Goal: Task Accomplishment & Management: Manage account settings

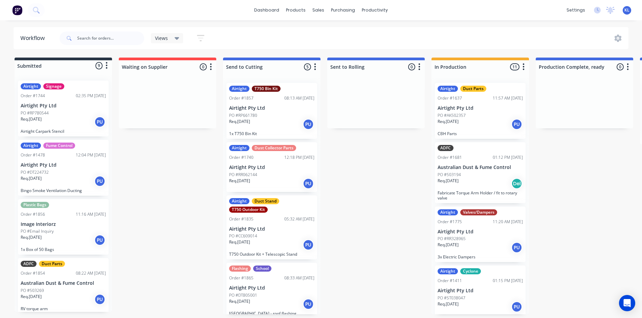
scroll to position [0, 532]
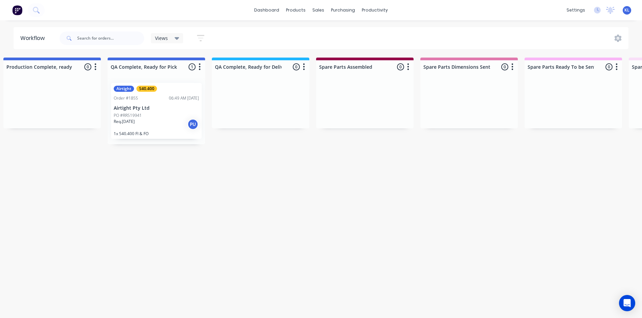
click at [162, 123] on div "Req. [DATE] PU" at bounding box center [156, 124] width 85 height 12
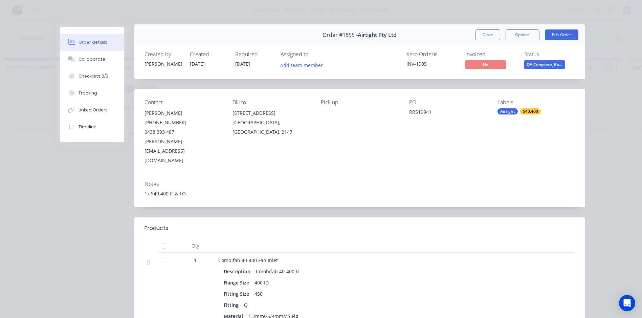
scroll to position [0, 0]
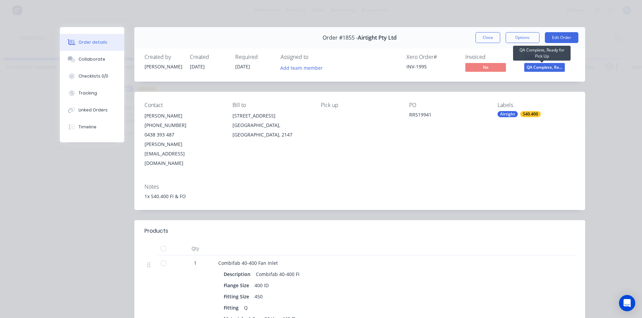
click at [543, 67] on span "QA Complete, Re..." at bounding box center [544, 67] width 41 height 8
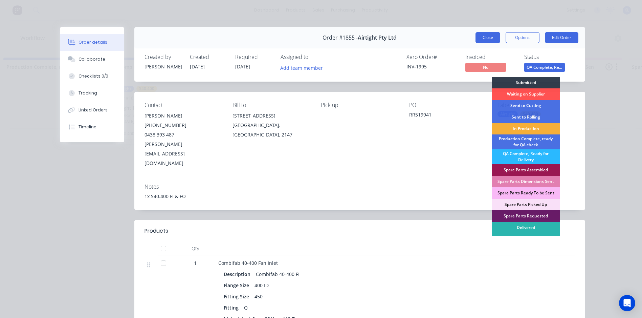
click at [490, 41] on button "Close" at bounding box center [488, 37] width 25 height 11
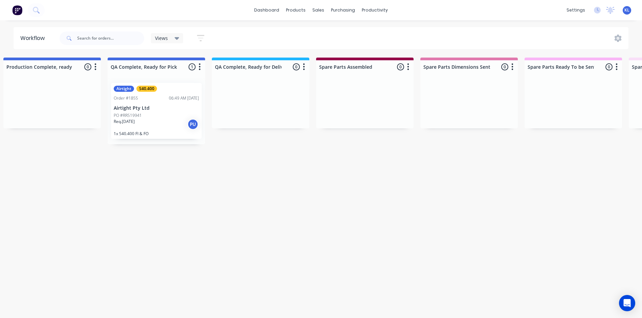
click at [150, 118] on div "Req. [DATE] PU" at bounding box center [156, 124] width 85 height 12
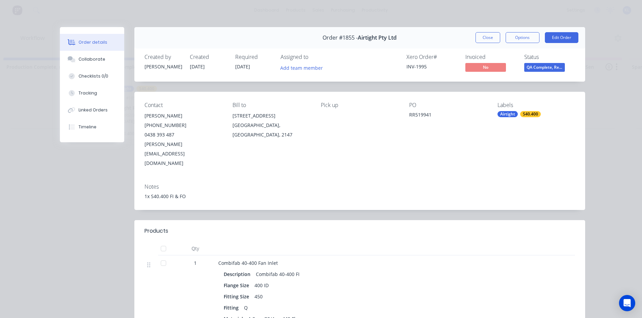
click at [481, 39] on button "Close" at bounding box center [488, 37] width 25 height 11
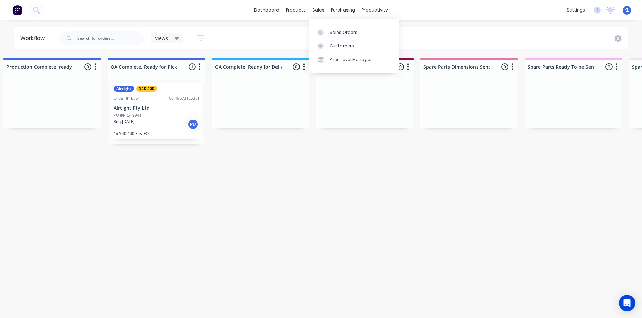
drag, startPoint x: 316, startPoint y: 6, endPoint x: 321, endPoint y: 24, distance: 18.5
click at [316, 6] on div "sales" at bounding box center [318, 10] width 19 height 10
click at [330, 35] on div "Sales Orders" at bounding box center [344, 32] width 28 height 6
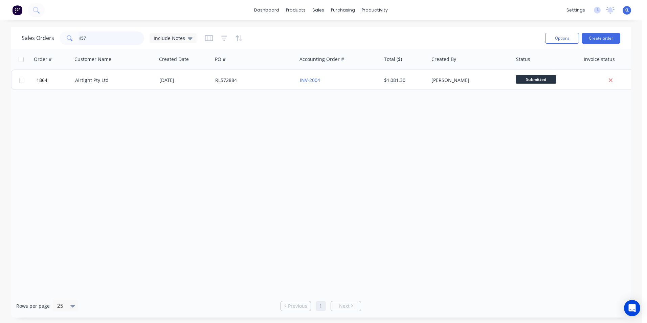
click at [112, 40] on input "rl57" at bounding box center [112, 38] width 66 height 14
type input "r"
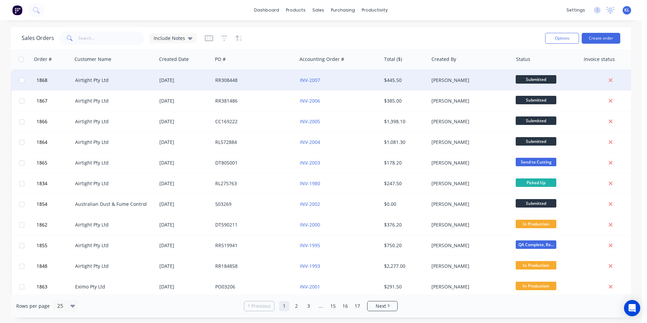
click at [254, 82] on div "RR308448" at bounding box center [252, 80] width 75 height 7
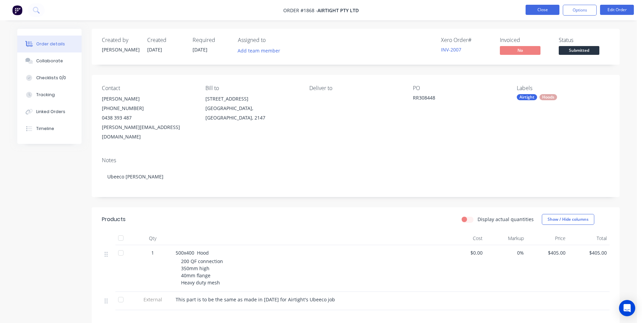
click at [544, 12] on button "Close" at bounding box center [543, 10] width 34 height 10
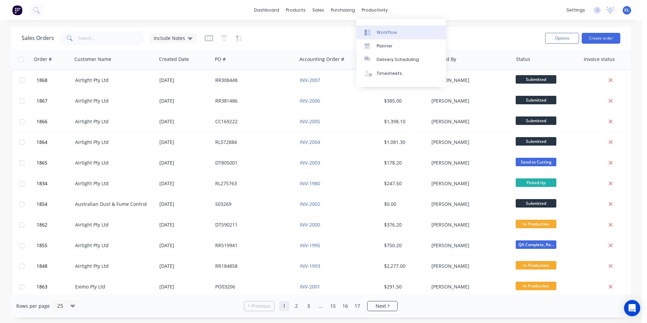
click at [381, 31] on div "Workflow" at bounding box center [387, 32] width 20 height 6
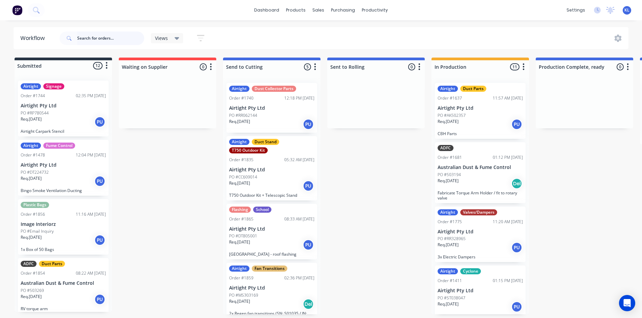
click at [99, 37] on input "text" at bounding box center [110, 38] width 67 height 14
type input "1864"
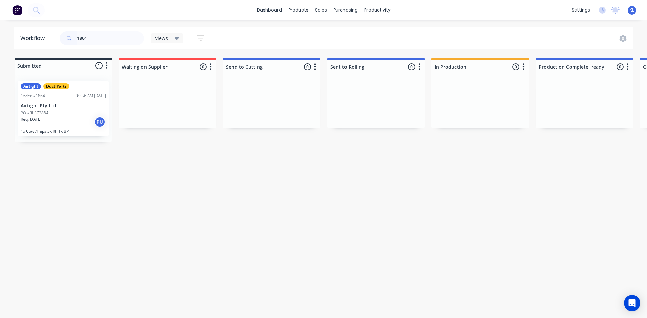
click at [63, 115] on div "PO #RL572884" at bounding box center [63, 113] width 85 height 6
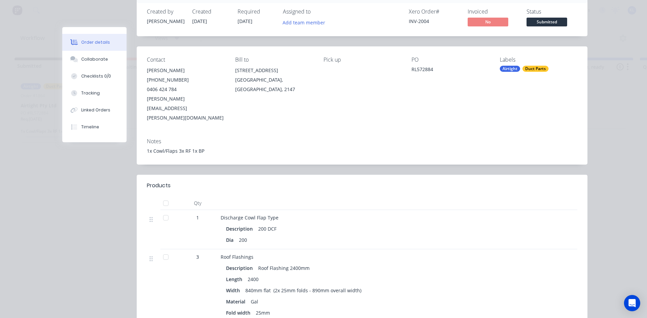
scroll to position [34, 0]
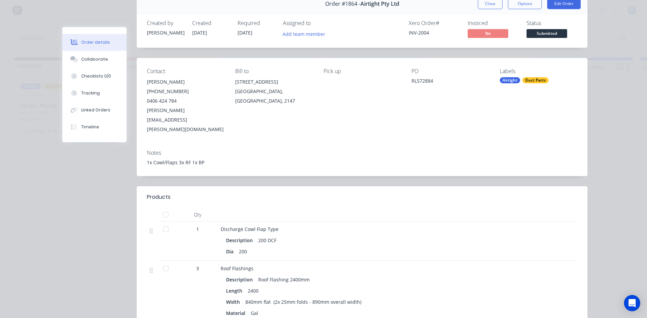
click at [568, 9] on div "Order #1864 - Airtight Pty Ltd Close Options Edit Order" at bounding box center [362, 3] width 451 height 21
click at [568, 8] on button "Edit Order" at bounding box center [564, 3] width 34 height 11
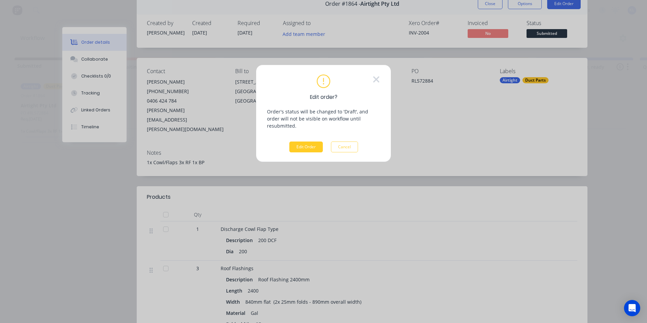
click at [308, 141] on button "Edit Order" at bounding box center [306, 146] width 34 height 11
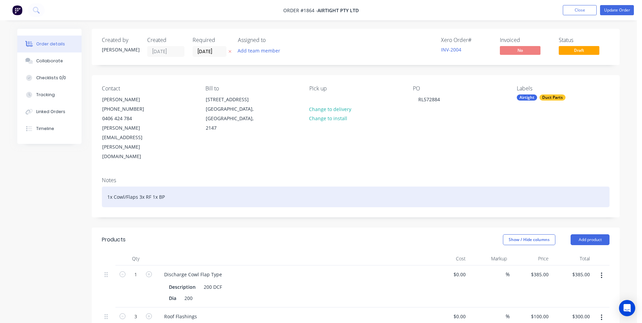
click at [173, 187] on div "1x Cowl/Flaps 3x RF 1x BP" at bounding box center [356, 197] width 508 height 21
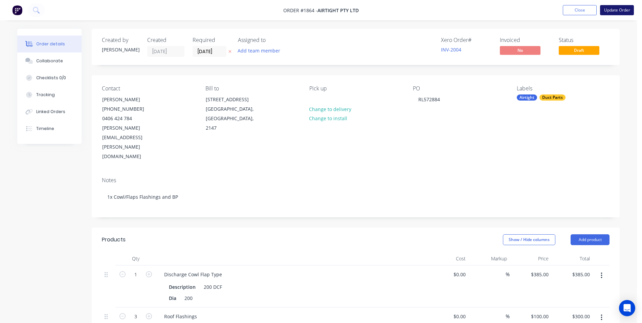
click at [622, 8] on button "Update Order" at bounding box center [617, 10] width 34 height 10
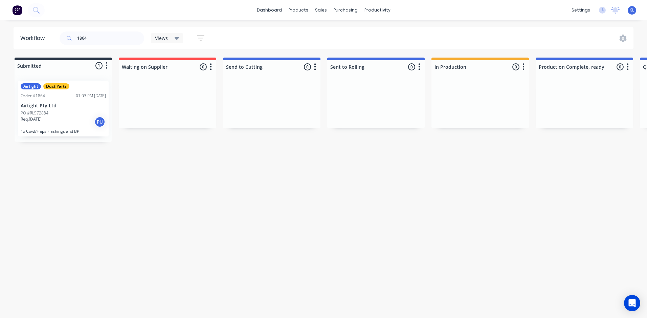
click at [64, 116] on div "Req. [DATE] PU" at bounding box center [63, 122] width 85 height 12
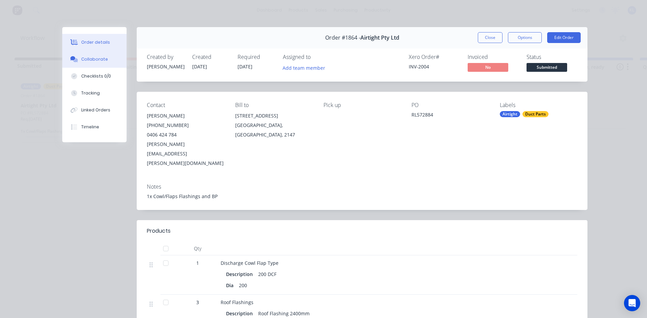
click at [89, 62] on div "Collaborate" at bounding box center [94, 59] width 27 height 6
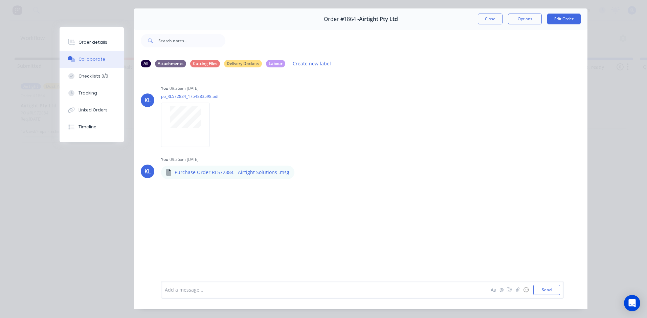
scroll to position [36, 0]
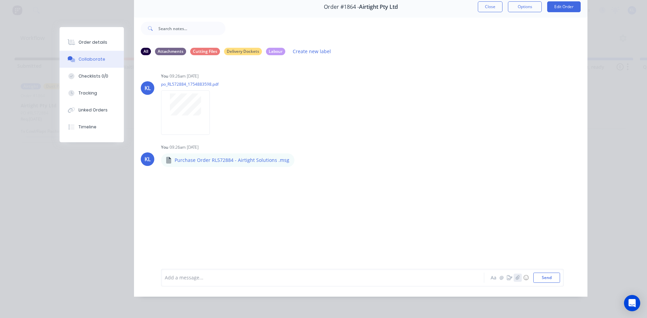
click at [516, 276] on icon "button" at bounding box center [518, 277] width 4 height 5
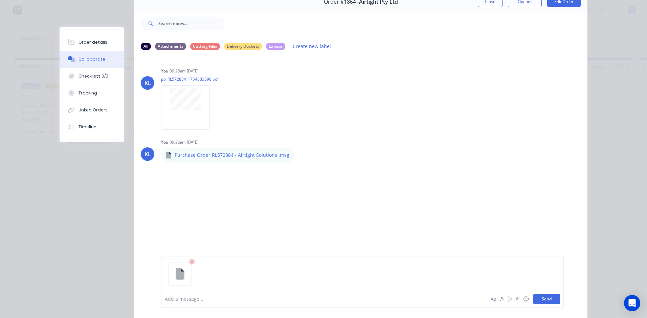
click at [540, 303] on button "Send" at bounding box center [546, 299] width 27 height 10
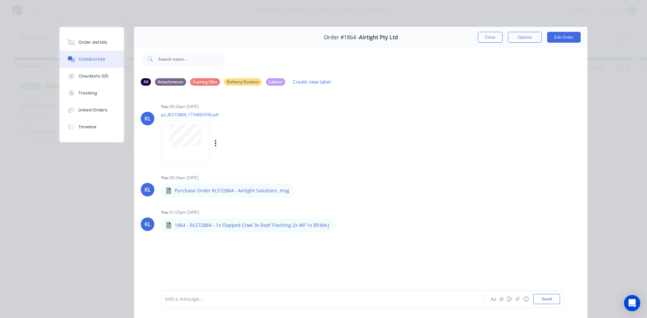
scroll to position [0, 0]
click at [85, 43] on div "Order details" at bounding box center [93, 42] width 29 height 6
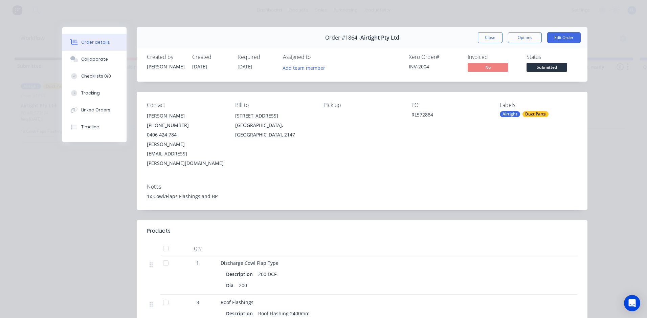
click at [536, 69] on span "Submitted" at bounding box center [547, 67] width 41 height 8
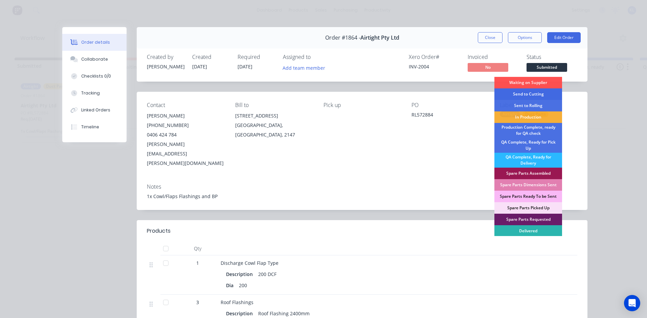
click at [527, 93] on div "Send to Cutting" at bounding box center [529, 94] width 68 height 12
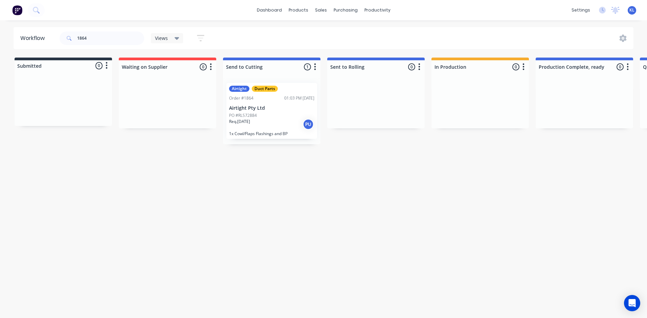
click at [292, 211] on div "Workflow 1864 Views Save new view None (Default) edit All edit Production edit …" at bounding box center [321, 165] width 642 height 277
